Goal: Task Accomplishment & Management: Complete application form

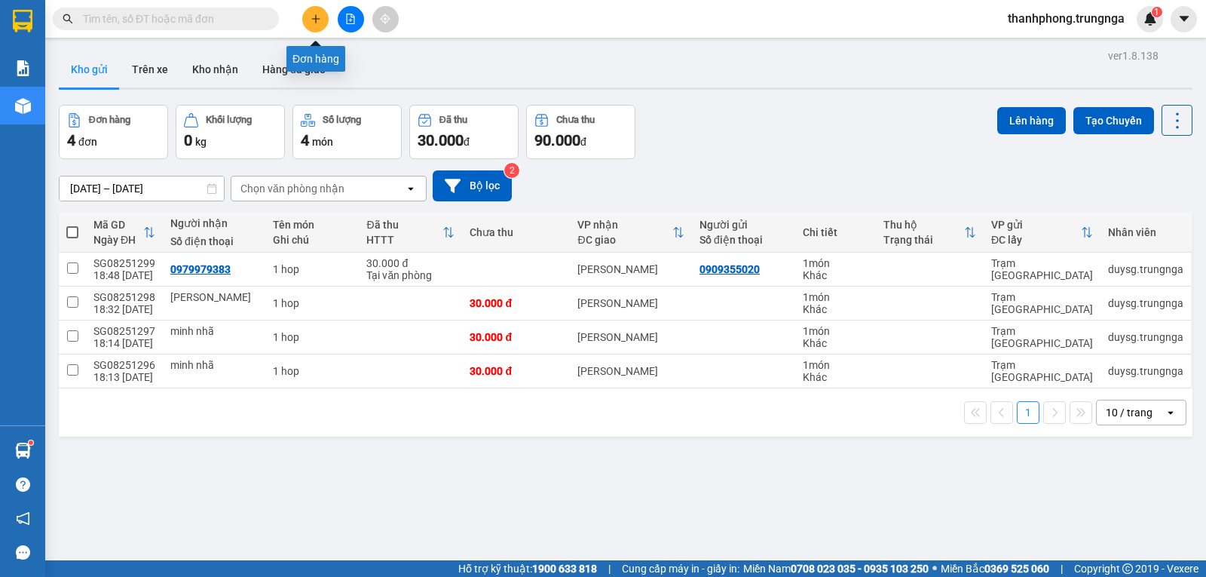
click at [323, 21] on button at bounding box center [315, 19] width 26 height 26
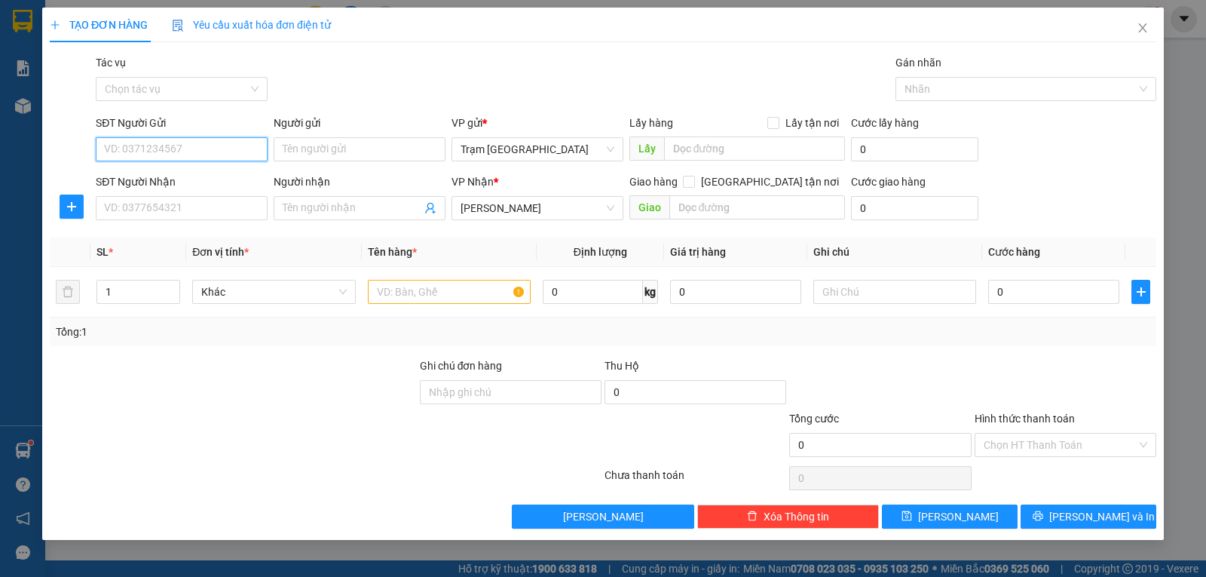
drag, startPoint x: 207, startPoint y: 149, endPoint x: 325, endPoint y: 60, distance: 147.5
click at [209, 149] on input "SĐT Người Gửi" at bounding box center [182, 149] width 172 height 24
type input "0906923"
type input "0901809177"
click at [161, 210] on input "SĐT Người Nhận" at bounding box center [182, 208] width 172 height 24
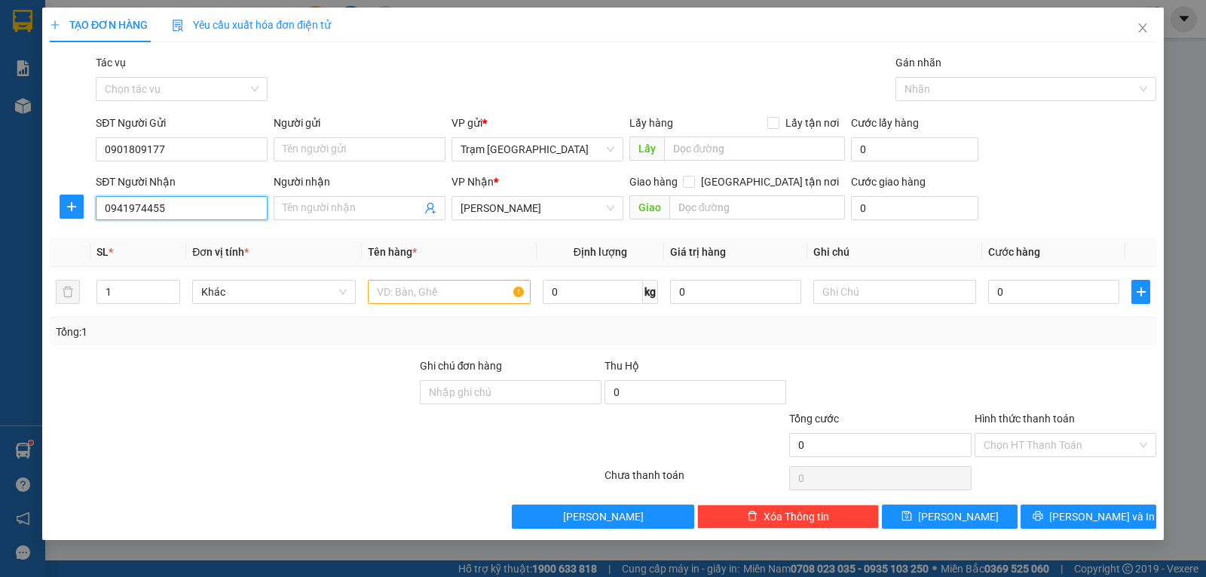
type input "0941974455"
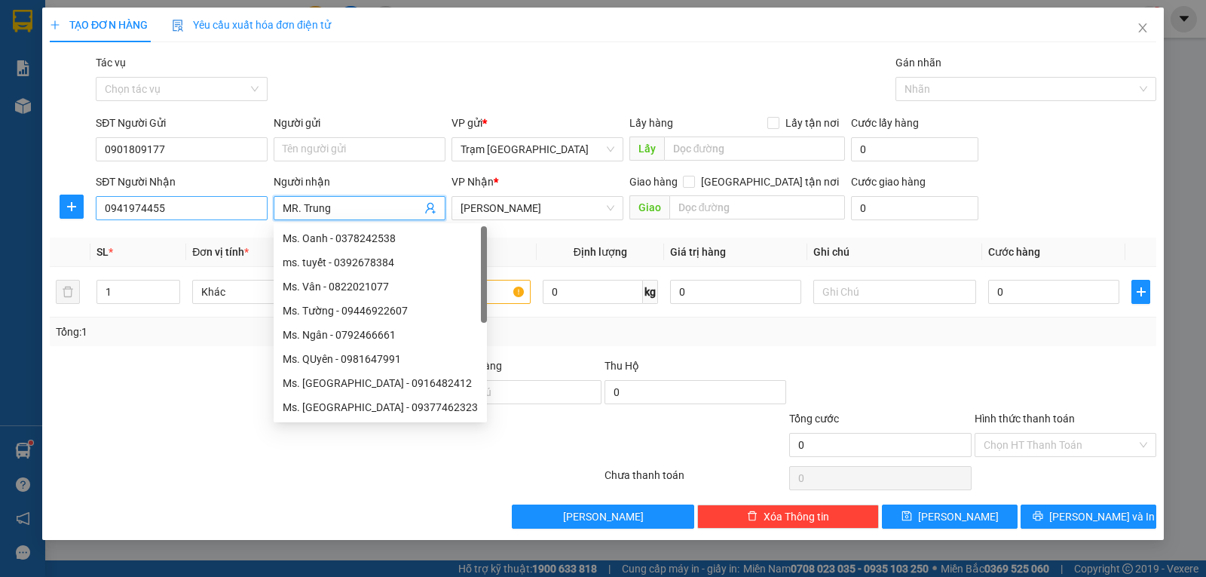
type input "MR. Trung"
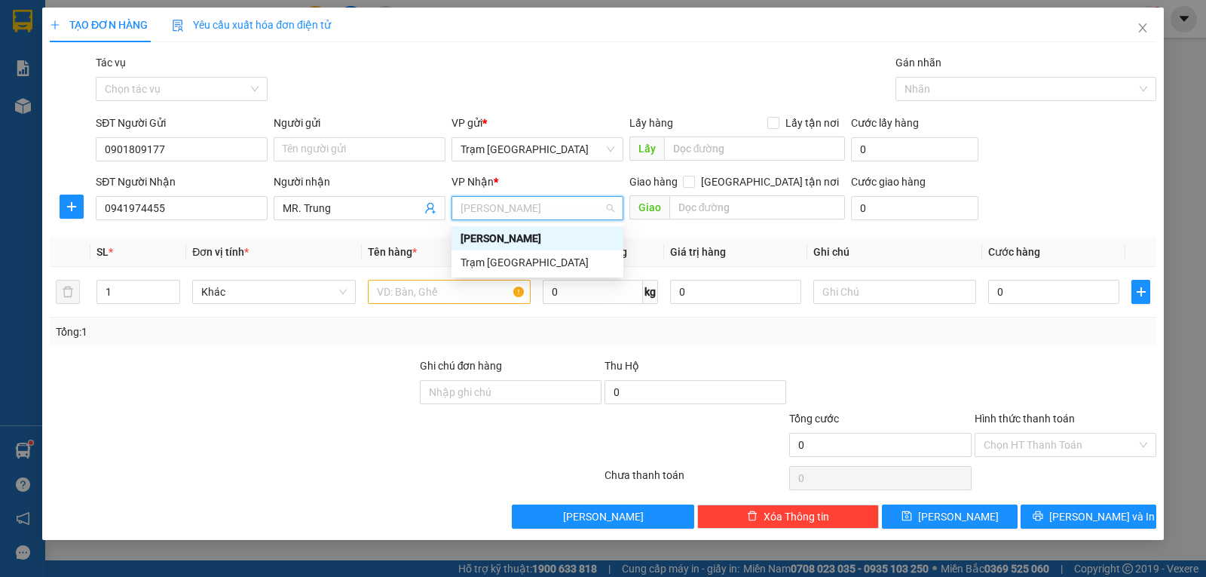
click at [513, 234] on div "[PERSON_NAME]" at bounding box center [538, 238] width 154 height 17
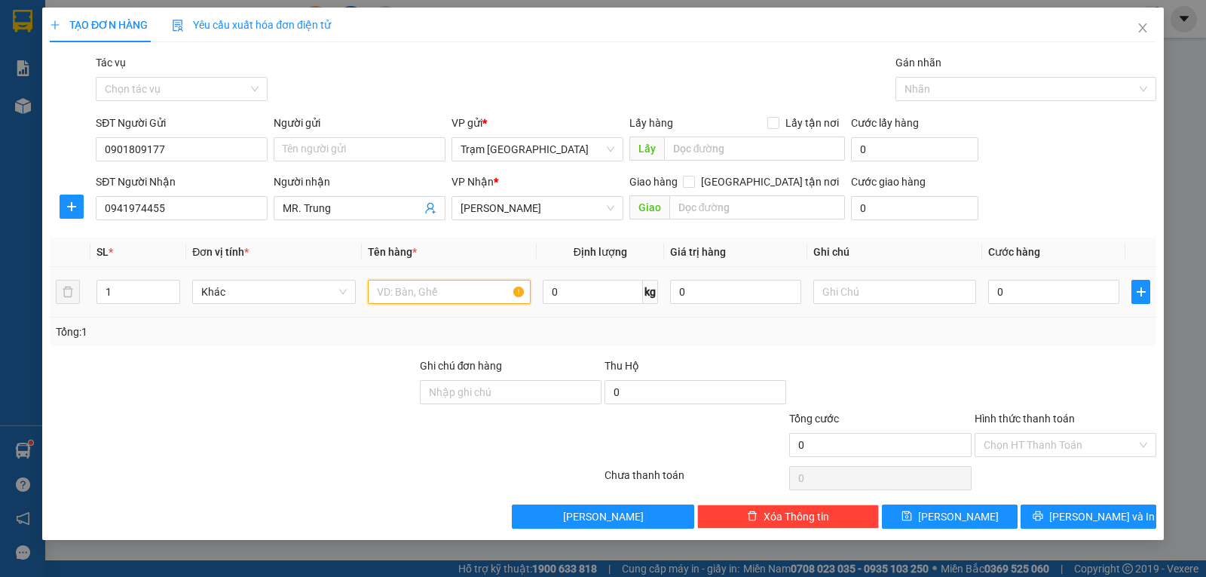
click at [416, 290] on input "text" at bounding box center [449, 292] width 163 height 24
type input "hộp"
type input "1"
type input "003"
type input "3"
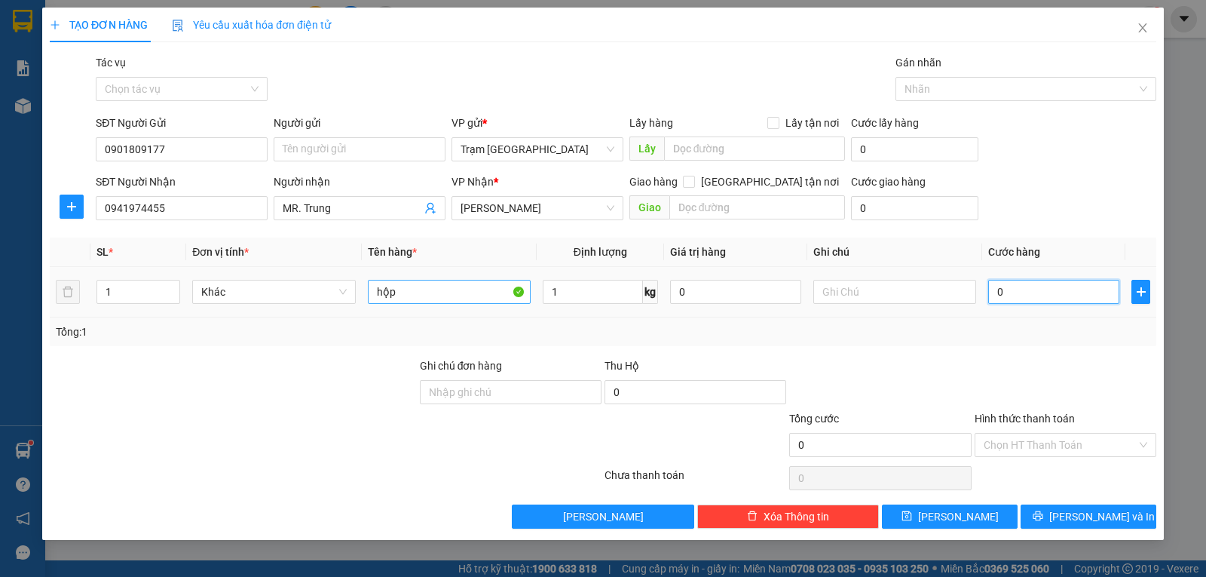
type input "3"
type input "0.030"
type input "30"
type input "30.000"
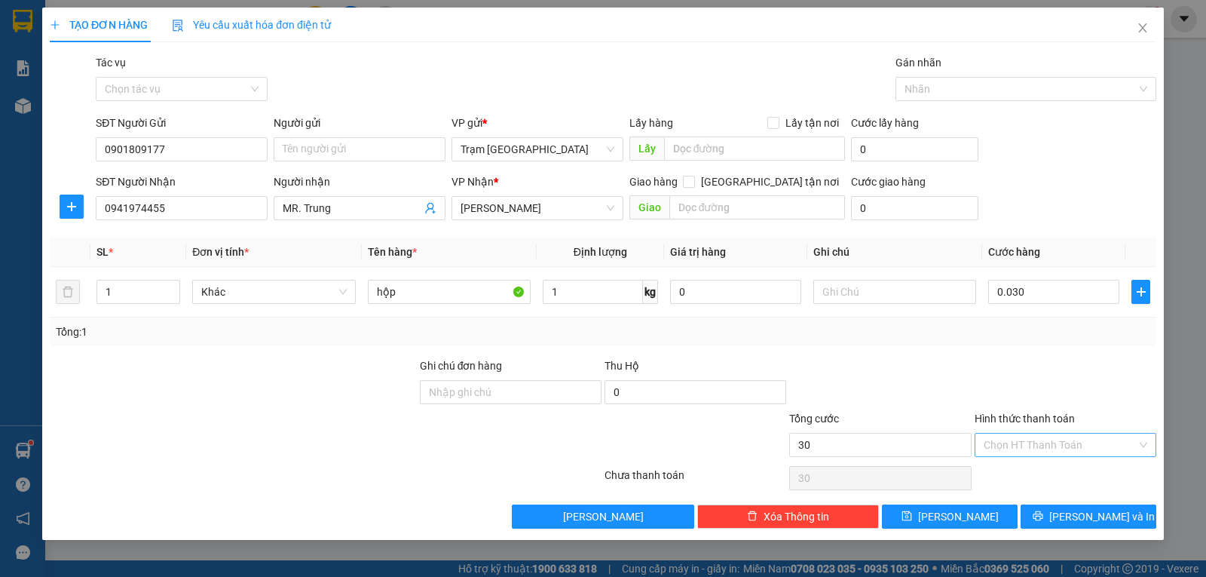
type input "30.000"
click at [1058, 445] on input "Hình thức thanh toán" at bounding box center [1060, 445] width 153 height 23
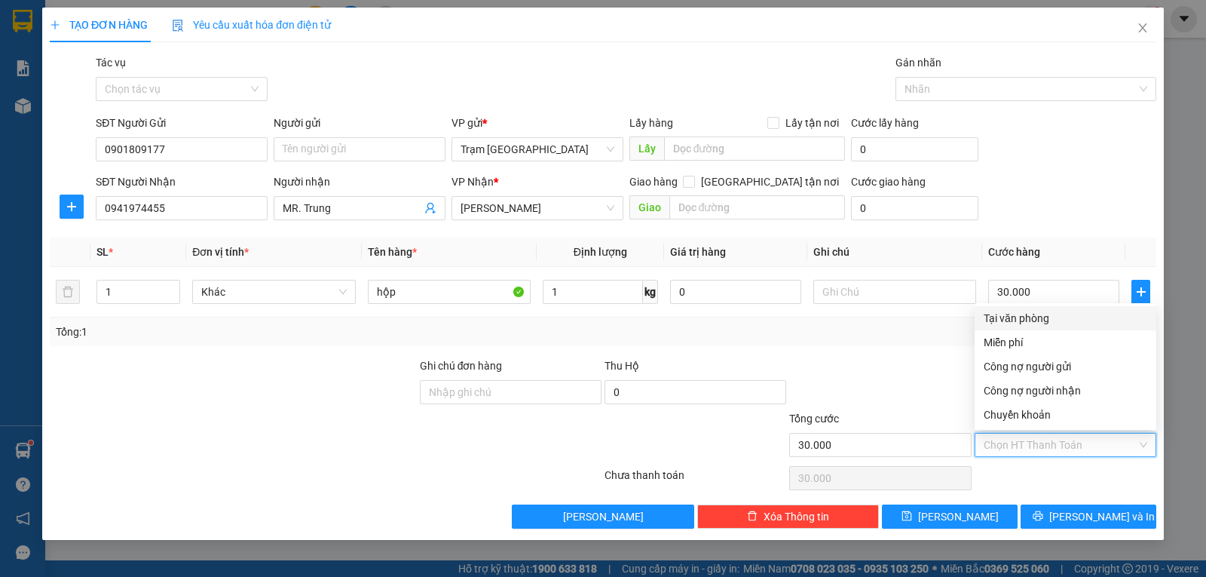
click at [1032, 316] on div "Tại văn phòng" at bounding box center [1066, 318] width 164 height 17
type input "0"
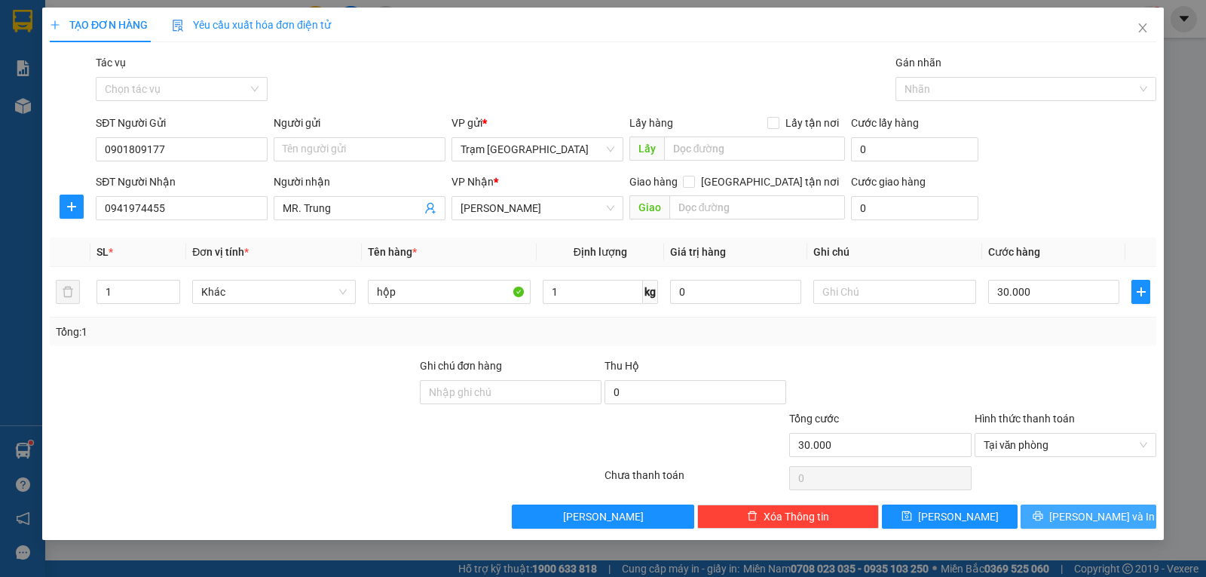
click at [1076, 517] on span "[PERSON_NAME] và In" at bounding box center [1103, 516] width 106 height 17
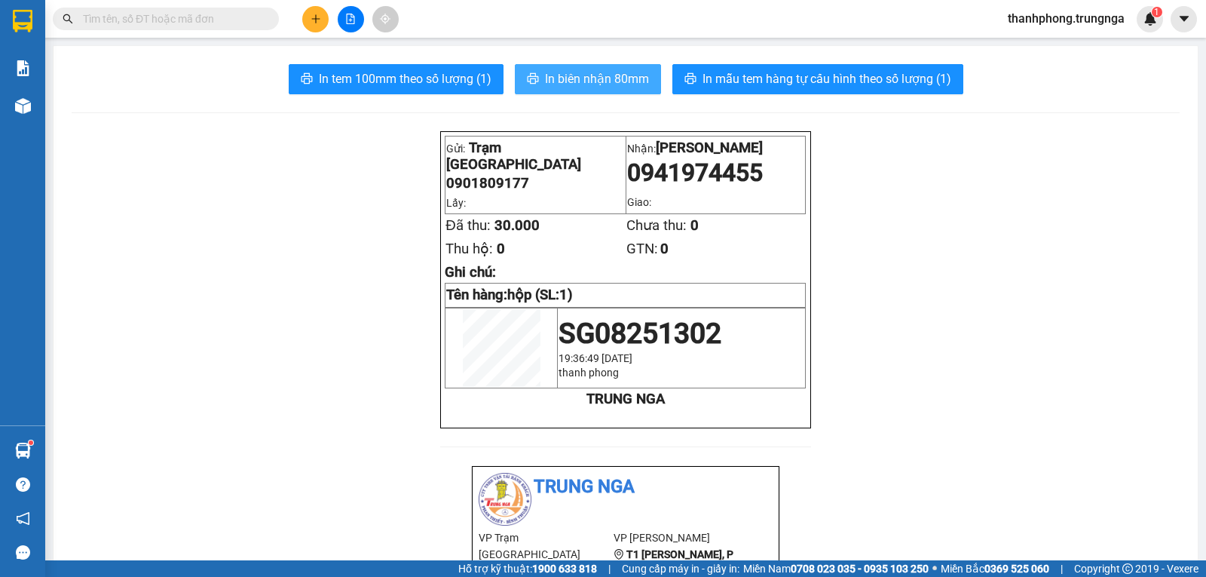
click at [581, 75] on span "In biên nhận 80mm" at bounding box center [597, 78] width 104 height 19
